Goal: Task Accomplishment & Management: Manage account settings

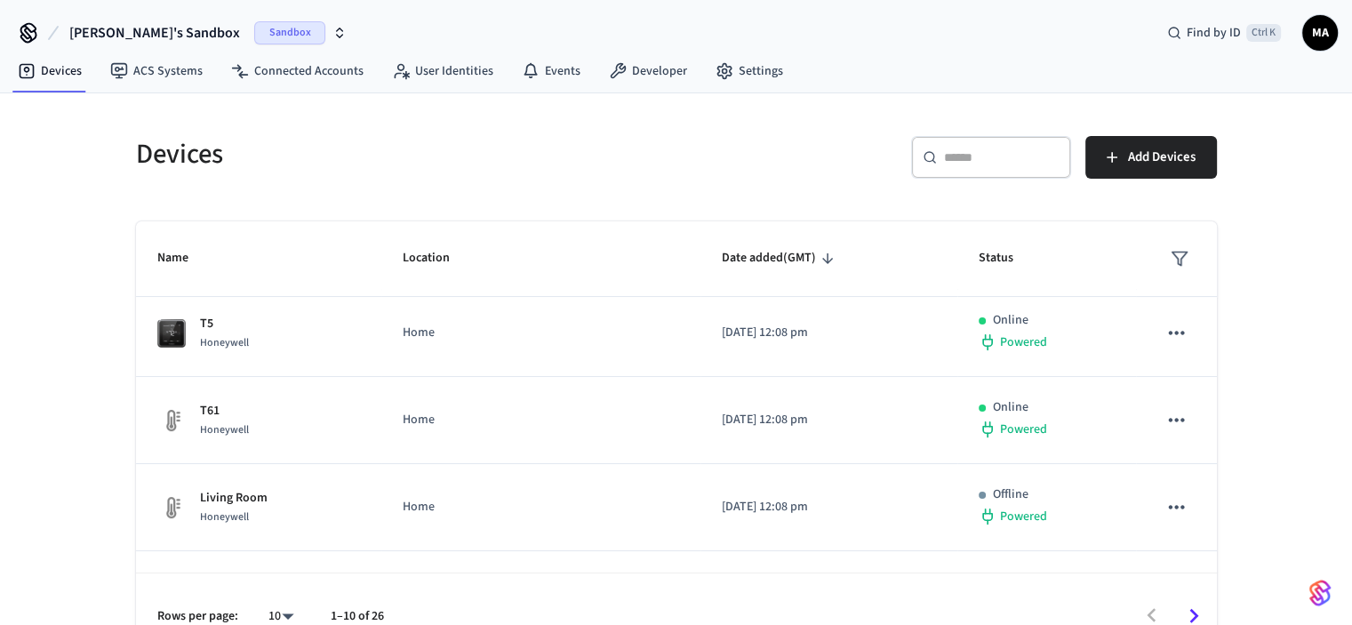
scroll to position [445, 0]
click at [41, 67] on link "Devices" at bounding box center [50, 71] width 92 height 32
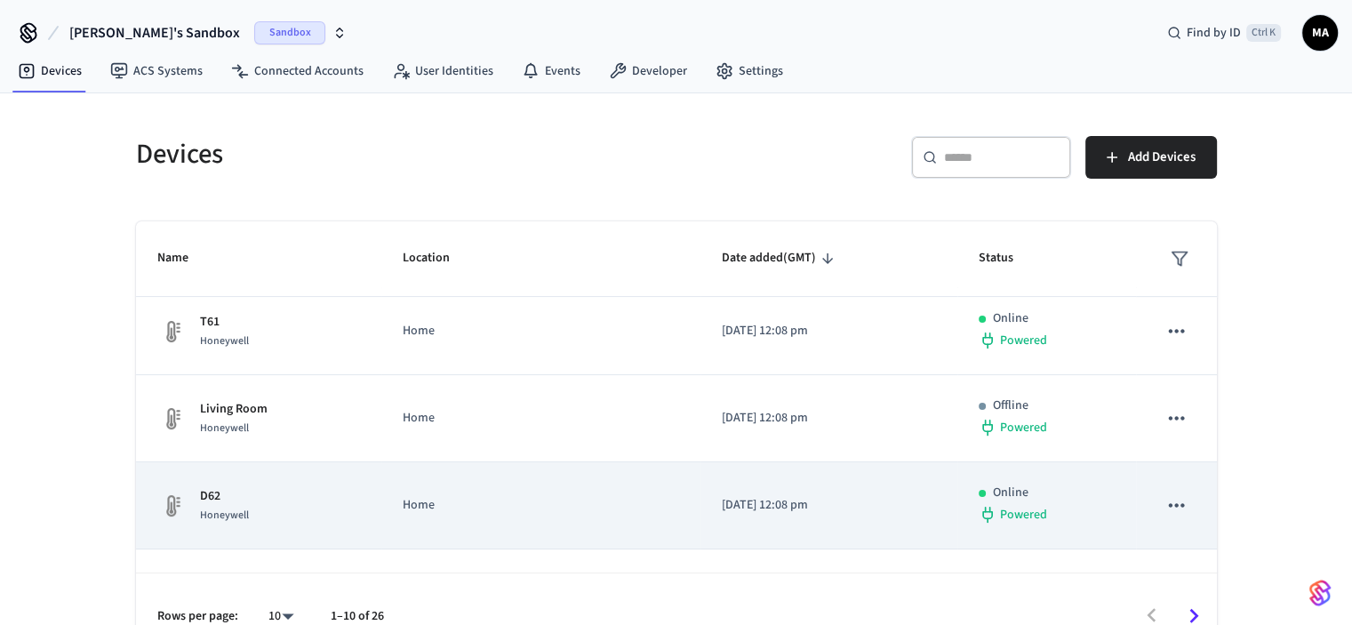
scroll to position [593, 0]
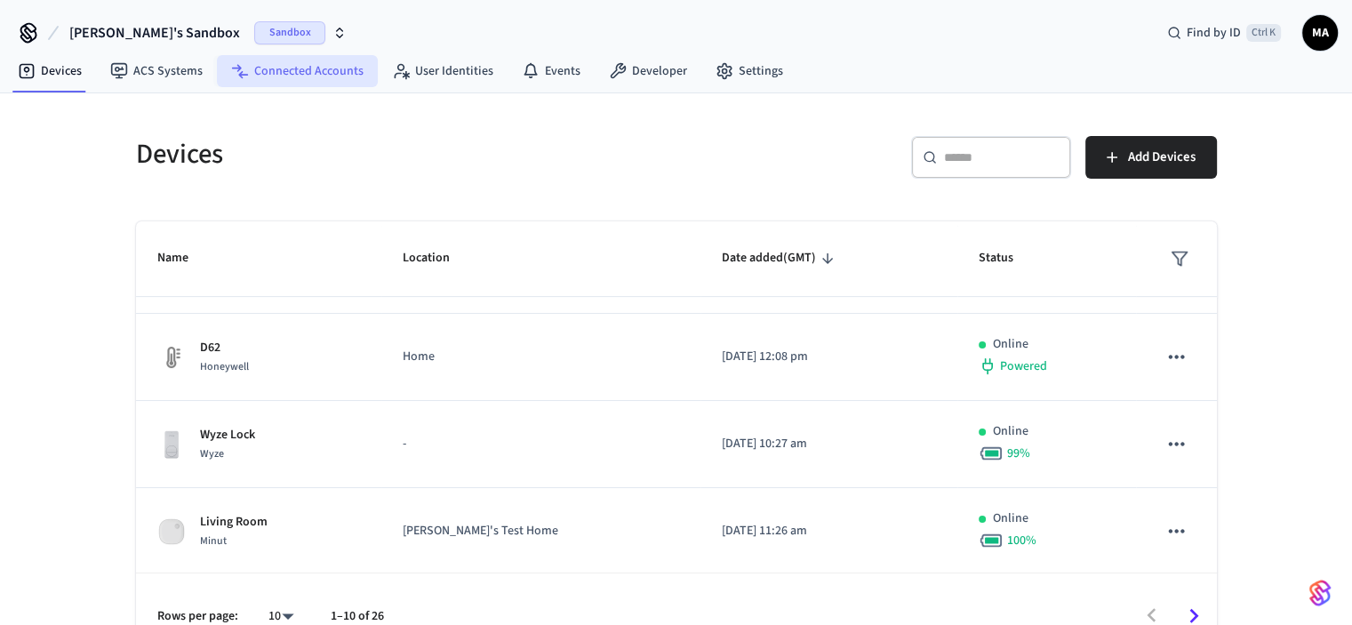
click at [346, 77] on link "Connected Accounts" at bounding box center [297, 71] width 161 height 32
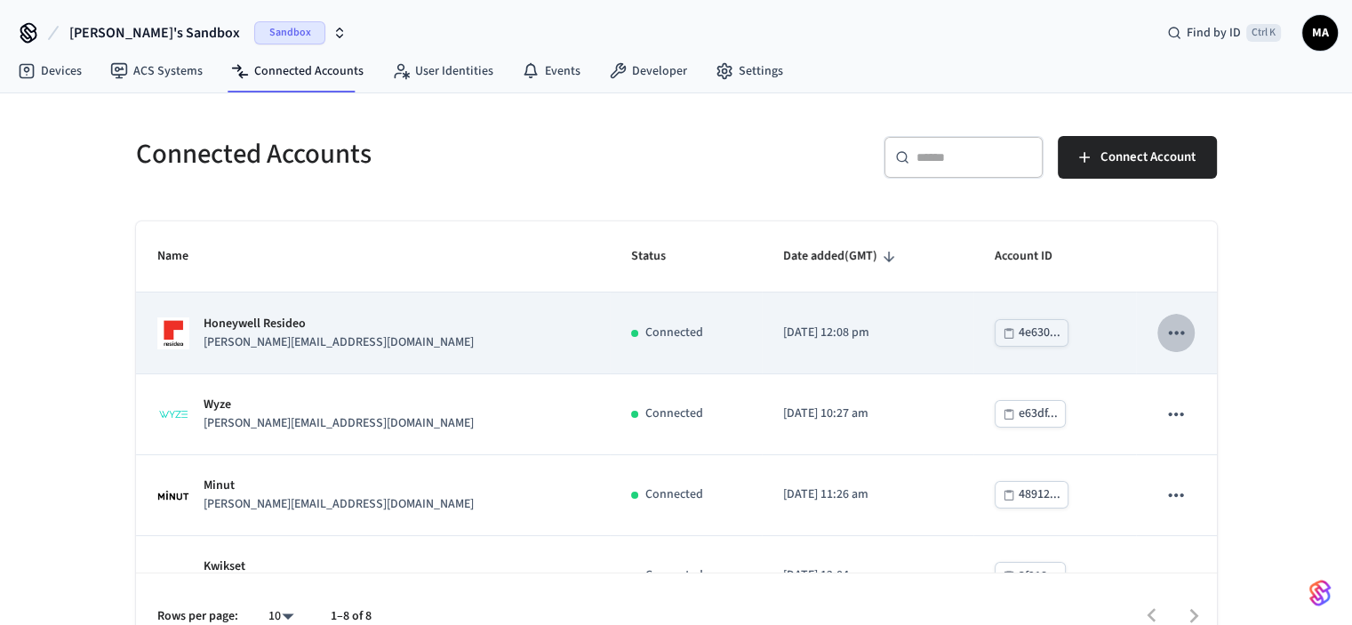
click at [1165, 334] on icon "sticky table" at bounding box center [1176, 332] width 23 height 23
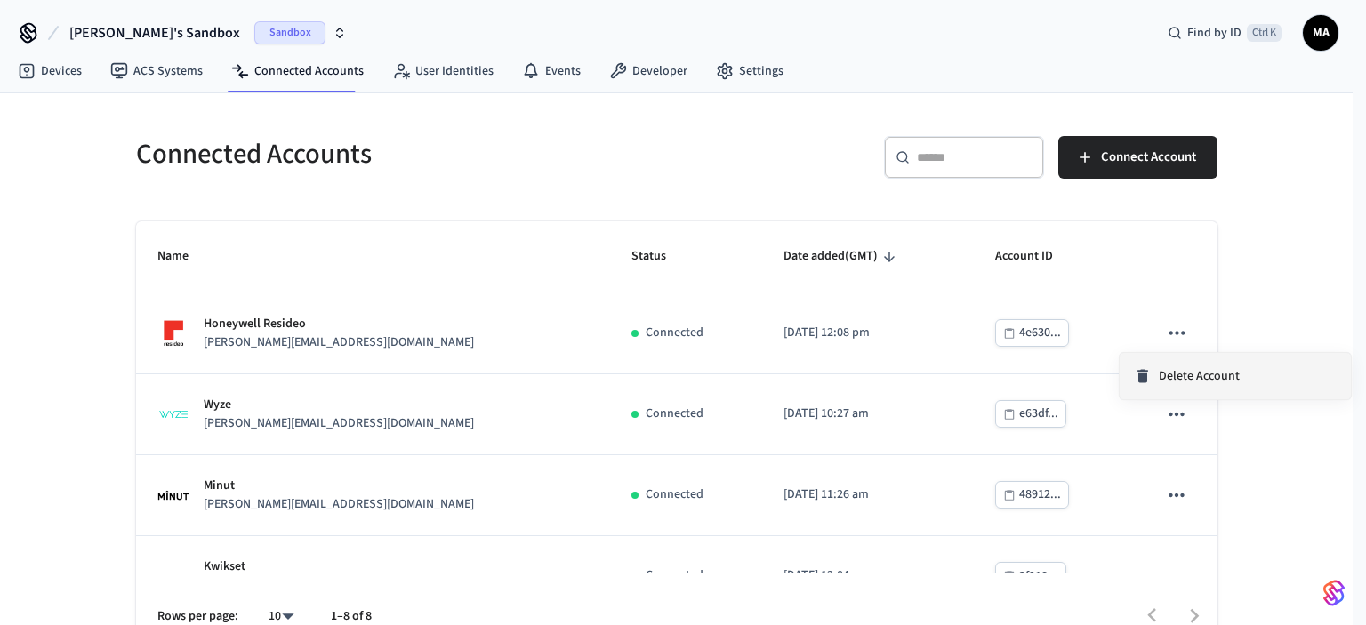
click at [1166, 379] on span "Delete Account" at bounding box center [1199, 376] width 81 height 18
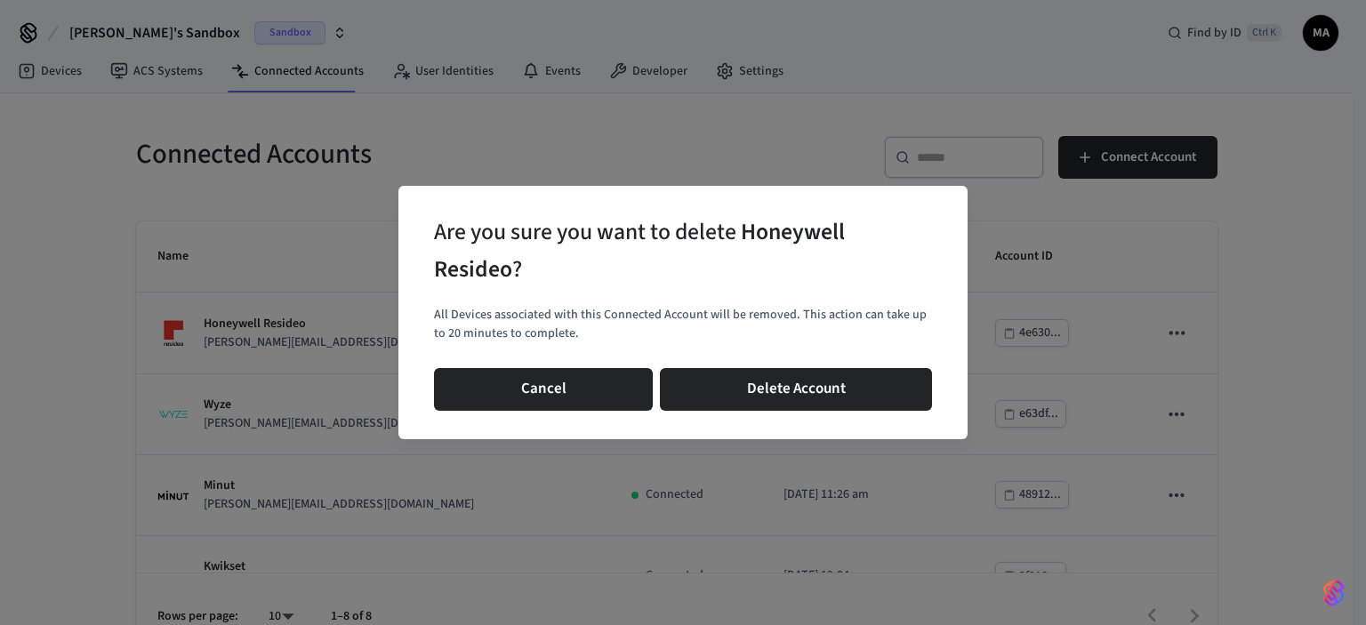
click at [802, 402] on button "Delete Account" at bounding box center [796, 389] width 272 height 43
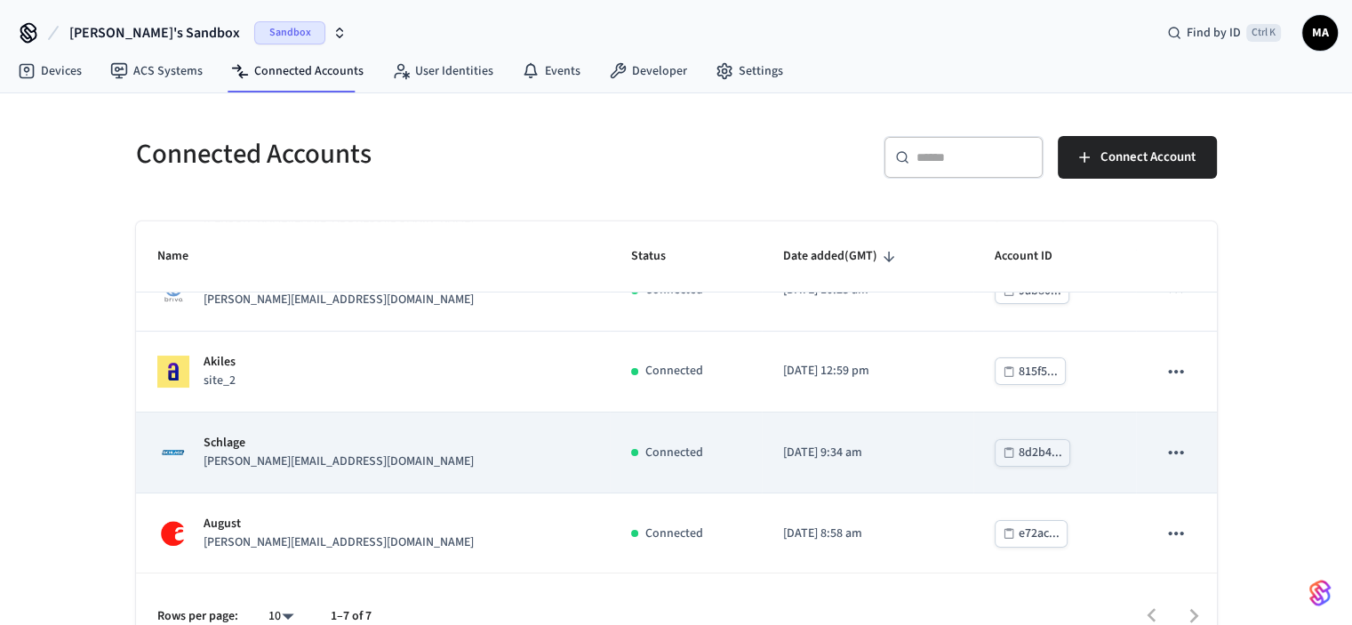
scroll to position [33, 0]
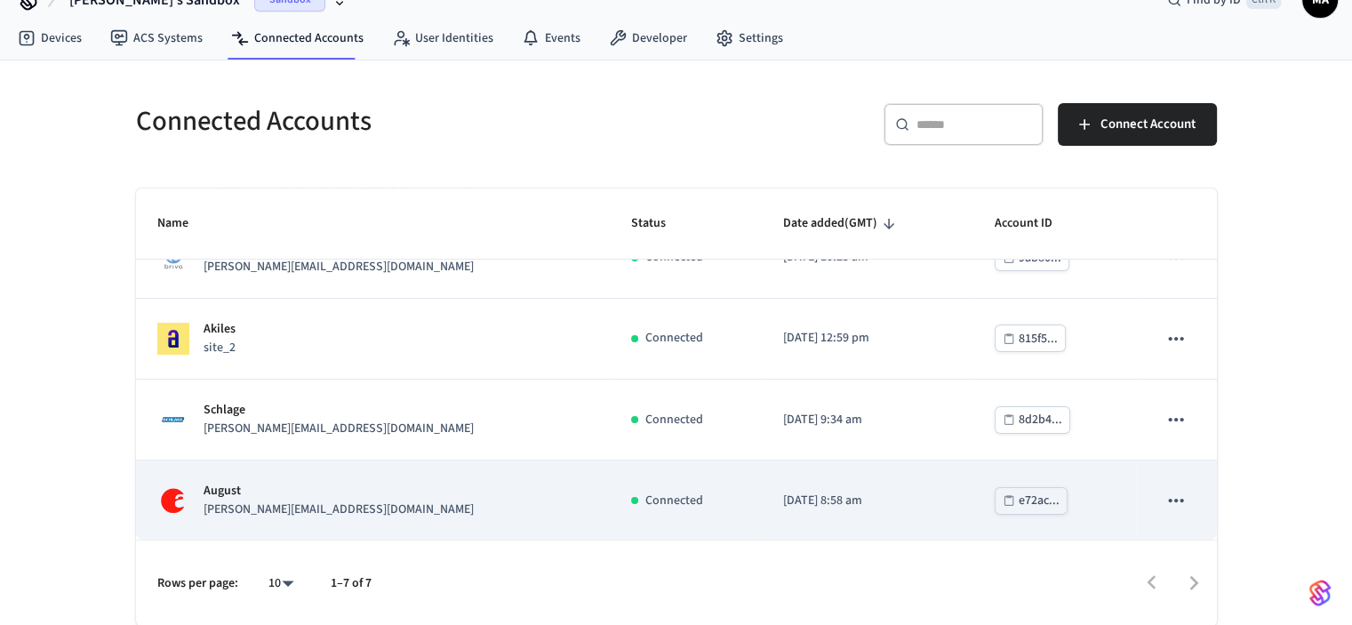
click at [1165, 495] on icon "sticky table" at bounding box center [1176, 500] width 23 height 23
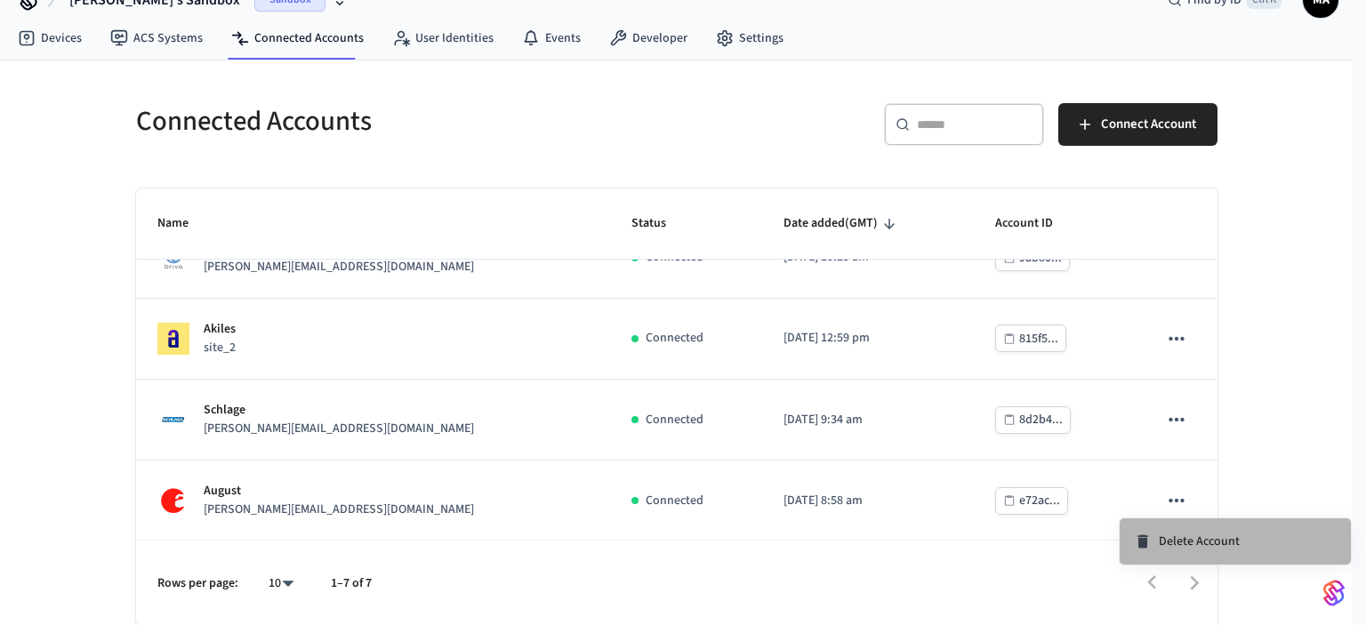
click at [1236, 543] on span "Delete Account" at bounding box center [1199, 542] width 81 height 18
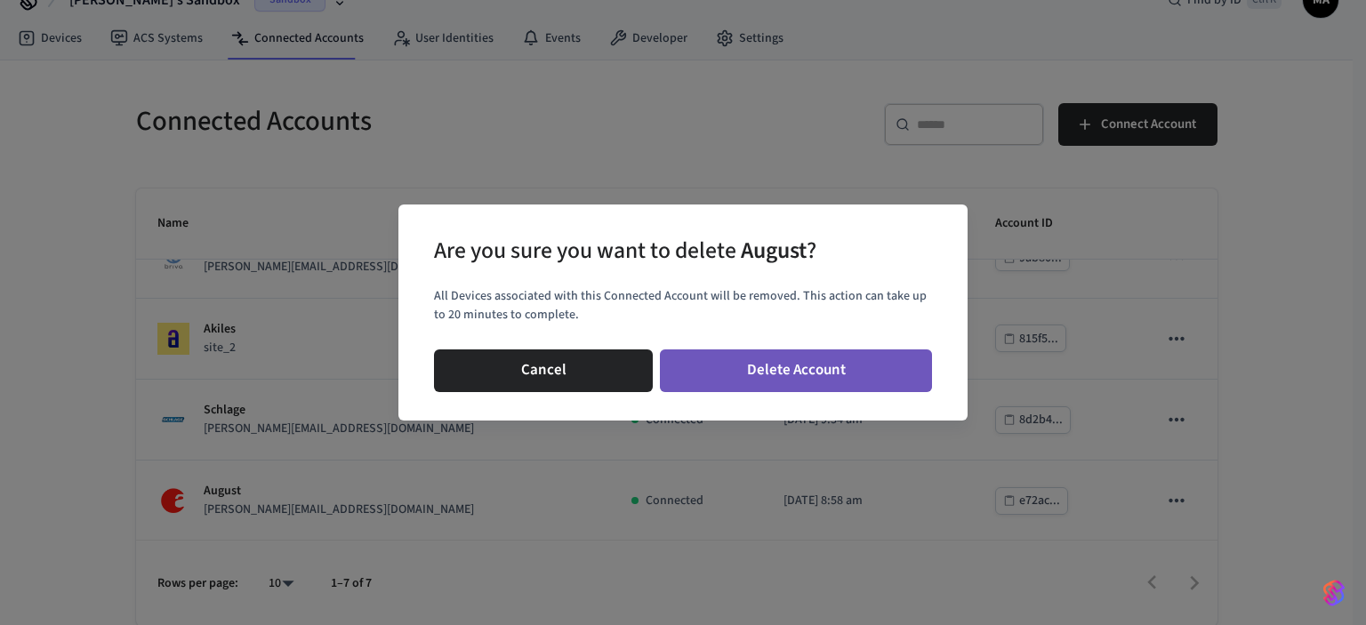
click at [796, 382] on button "Delete Account" at bounding box center [796, 370] width 272 height 43
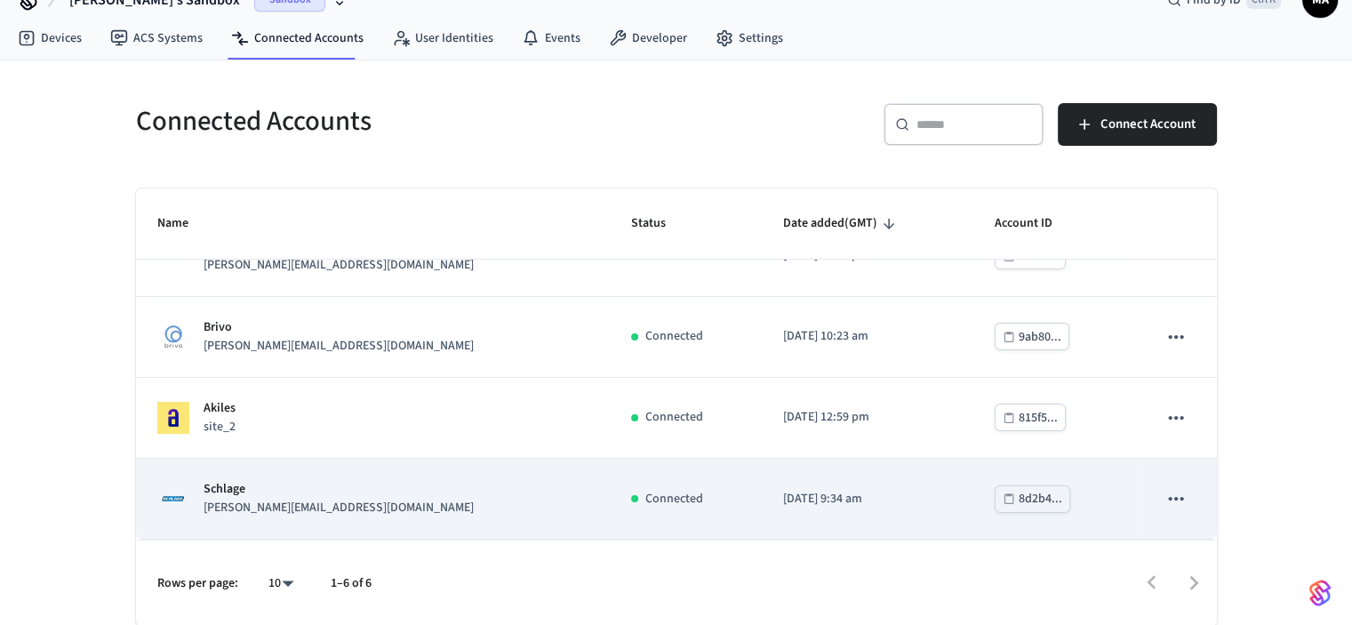
scroll to position [205, 0]
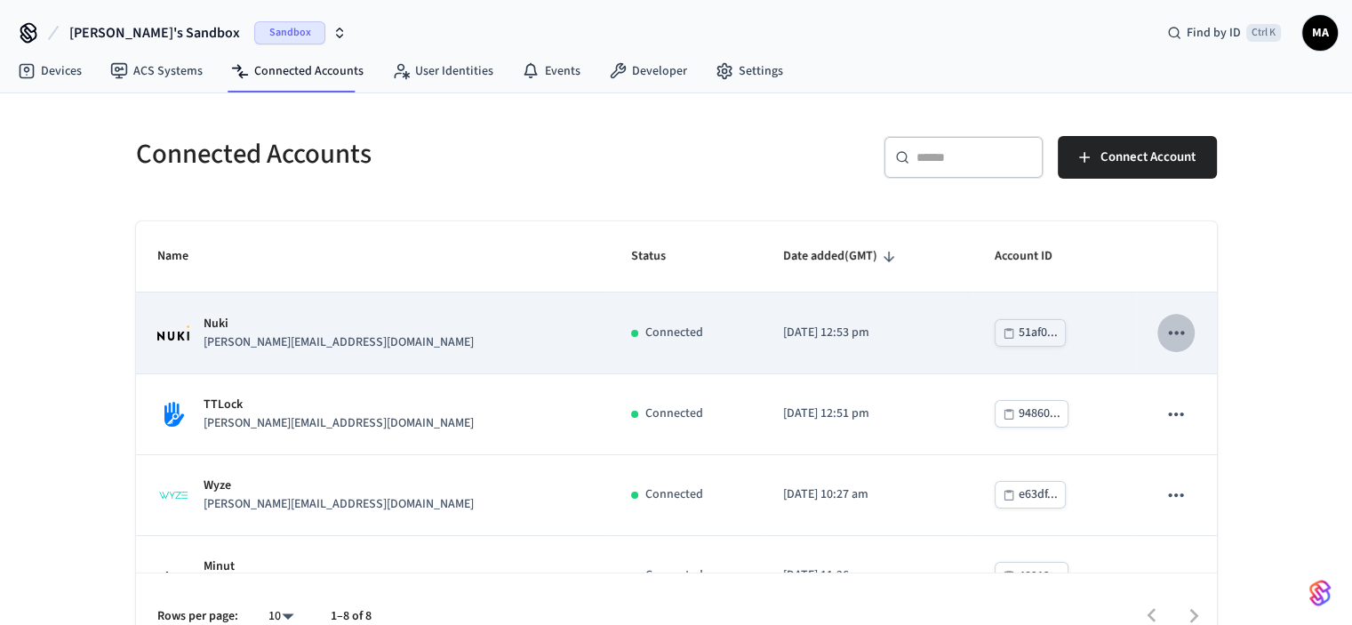
click at [1165, 330] on icon "sticky table" at bounding box center [1176, 332] width 23 height 23
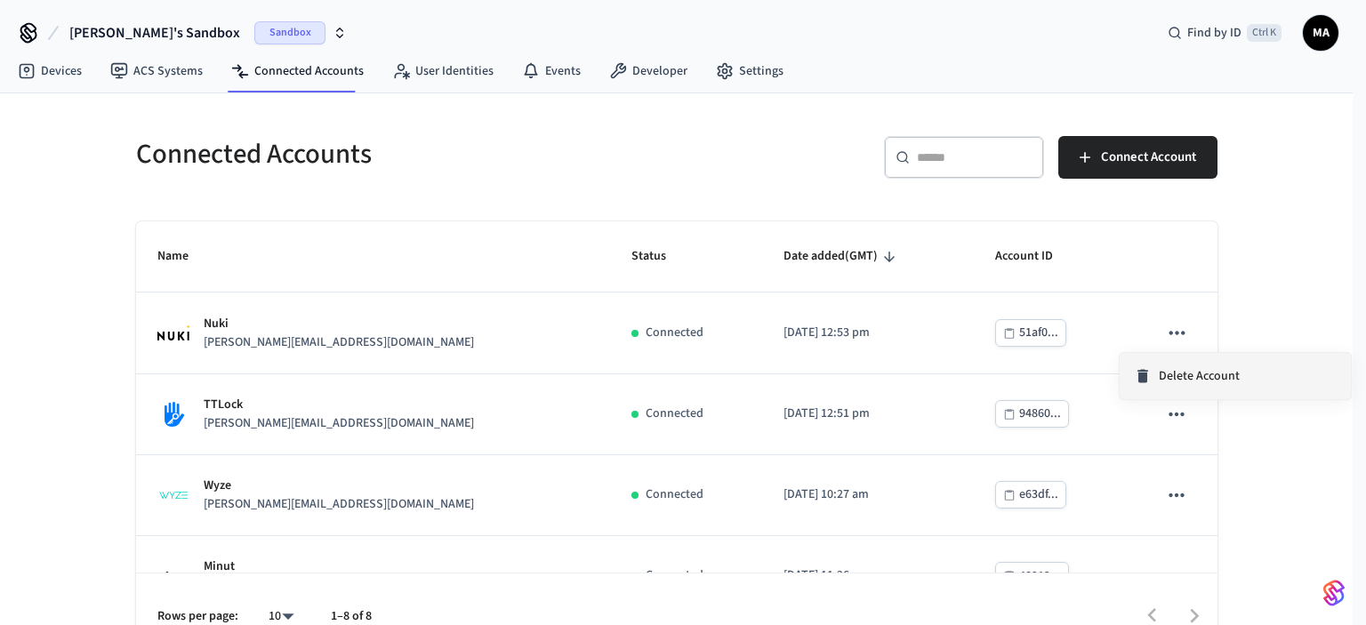
click at [1194, 372] on span "Delete Account" at bounding box center [1199, 376] width 81 height 18
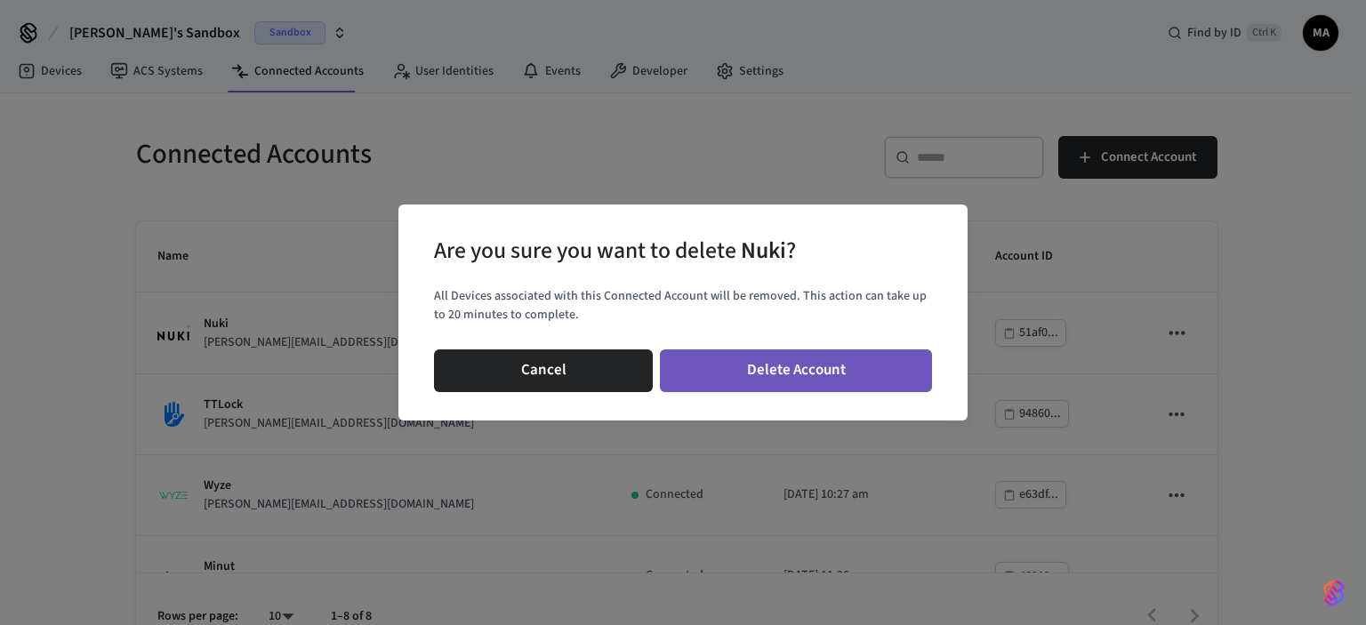
click at [797, 380] on button "Delete Account" at bounding box center [796, 370] width 272 height 43
